Goal: Task Accomplishment & Management: Use online tool/utility

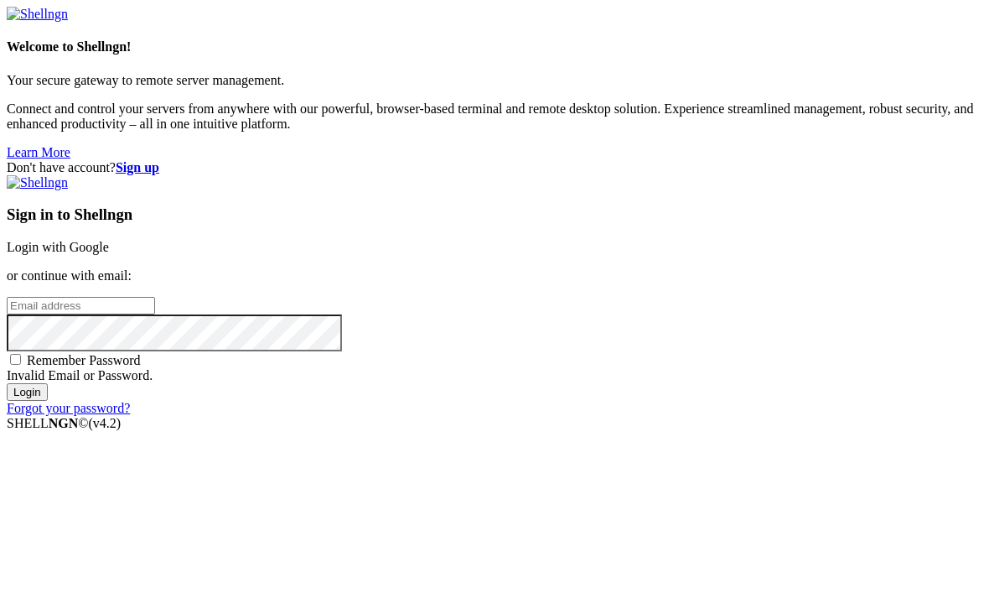
click at [109, 240] on link "Login with Google" at bounding box center [58, 247] width 102 height 14
click at [749, 227] on div "Sign in to Shellngn Login with Google or continue with email: Remember Password…" at bounding box center [495, 295] width 976 height 241
click at [109, 240] on link "Login with Google" at bounding box center [58, 247] width 102 height 14
